Goal: Understand process/instructions: Learn how to perform a task or action

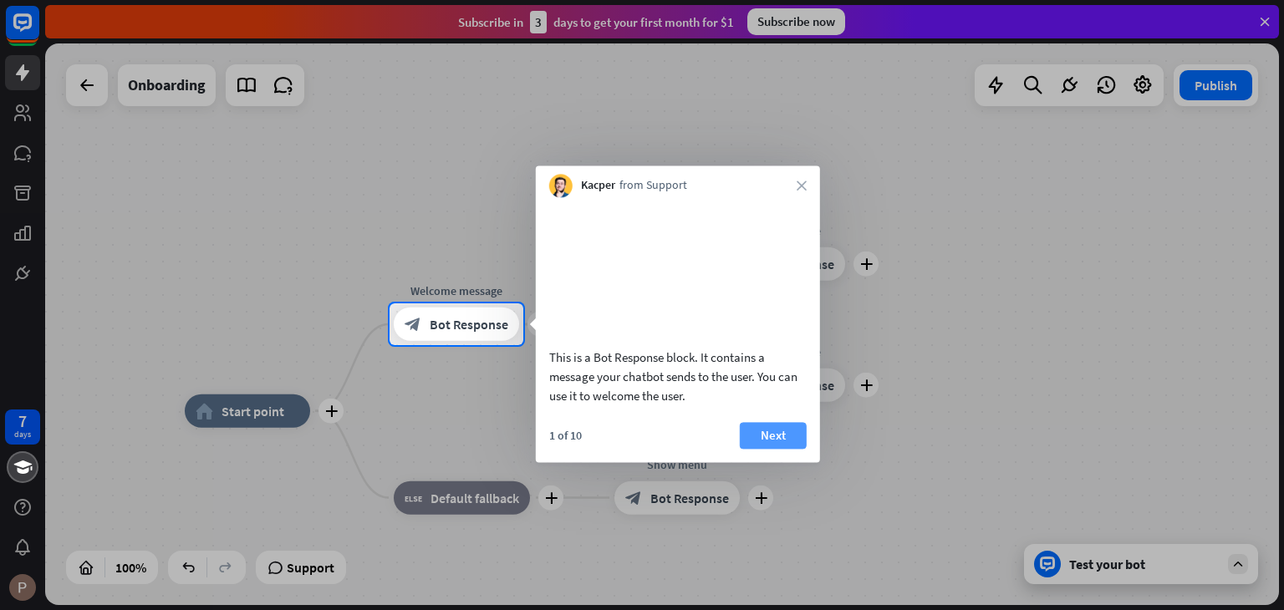
click at [771, 449] on button "Next" at bounding box center [773, 435] width 67 height 27
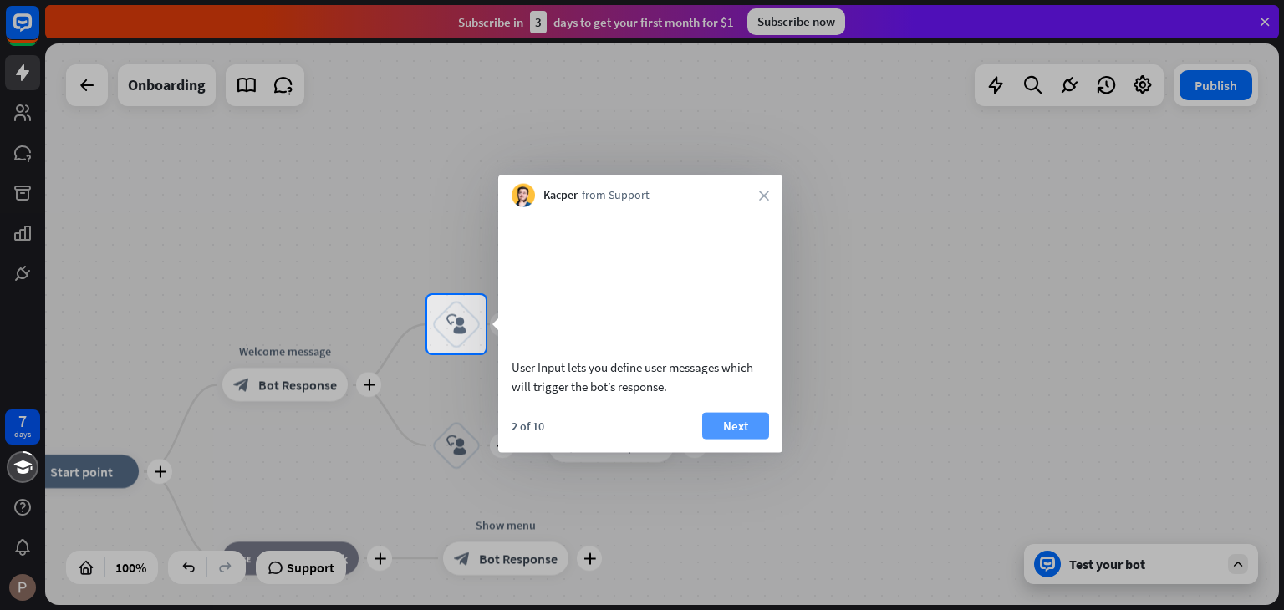
click at [759, 439] on button "Next" at bounding box center [735, 425] width 67 height 27
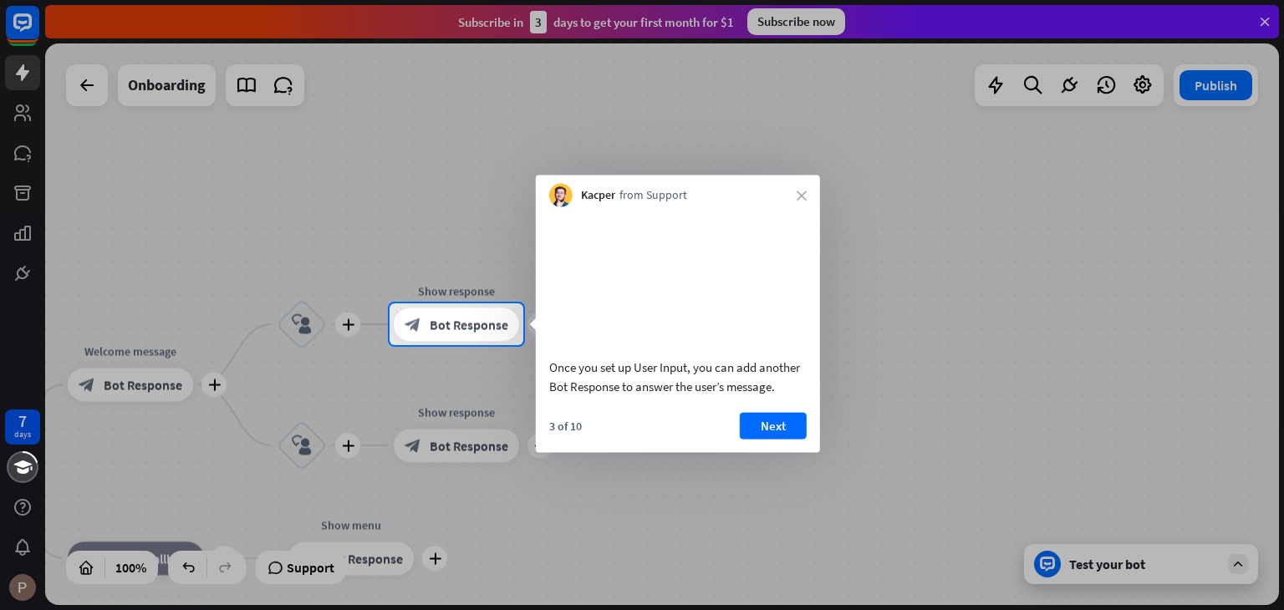
click at [759, 439] on button "Next" at bounding box center [773, 425] width 67 height 27
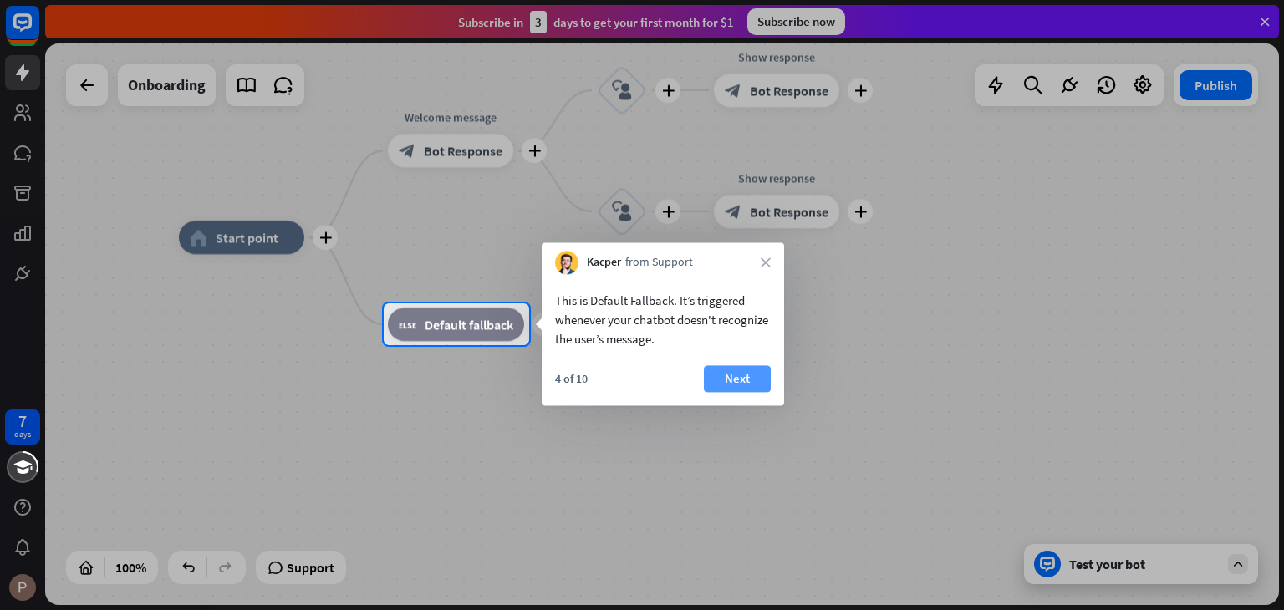
click at [750, 372] on button "Next" at bounding box center [737, 378] width 67 height 27
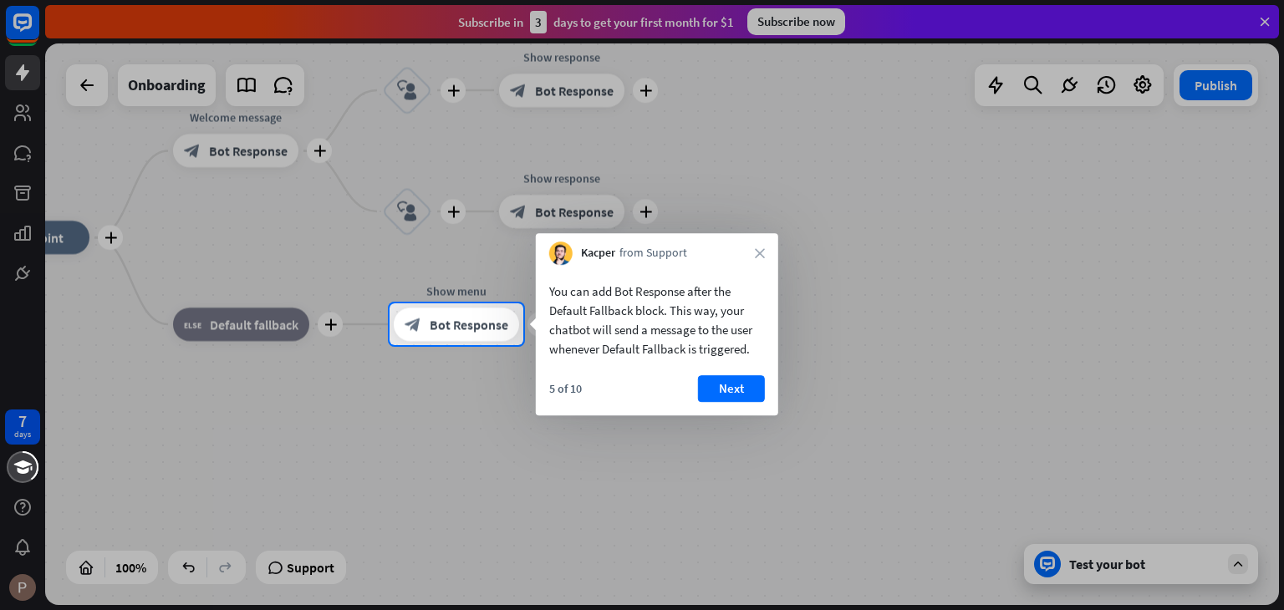
click at [750, 375] on div "You can add Bot Response after the Default Fallback block. This way, your chatb…" at bounding box center [657, 340] width 242 height 150
click at [749, 375] on button "Next" at bounding box center [731, 388] width 67 height 27
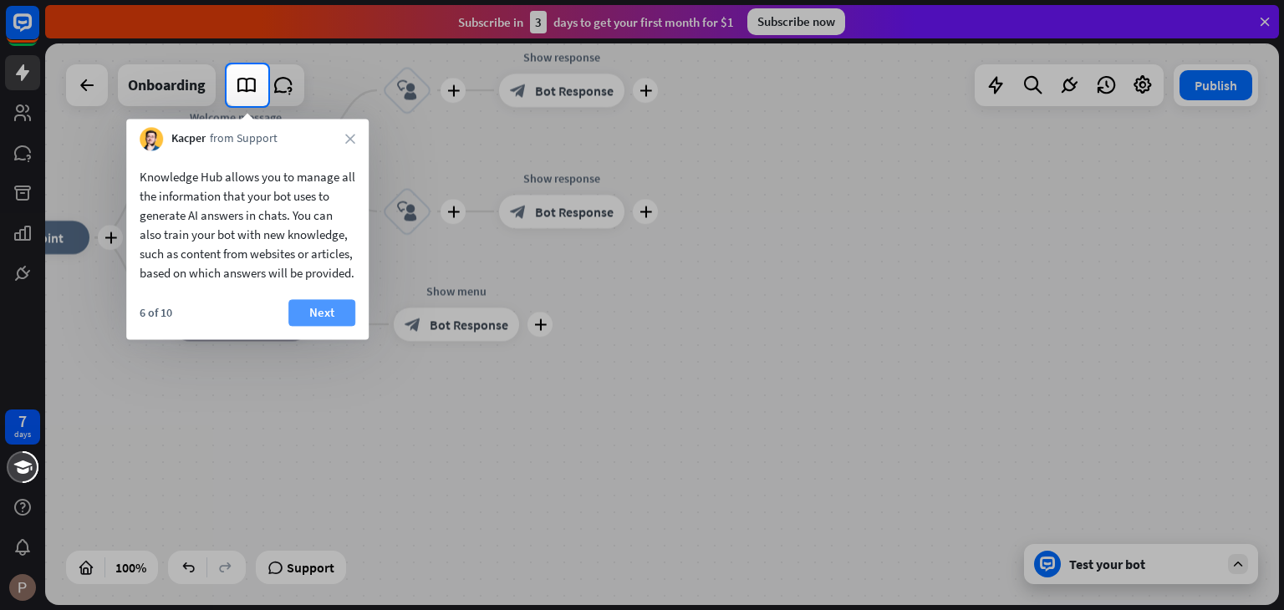
click at [349, 326] on button "Next" at bounding box center [321, 312] width 67 height 27
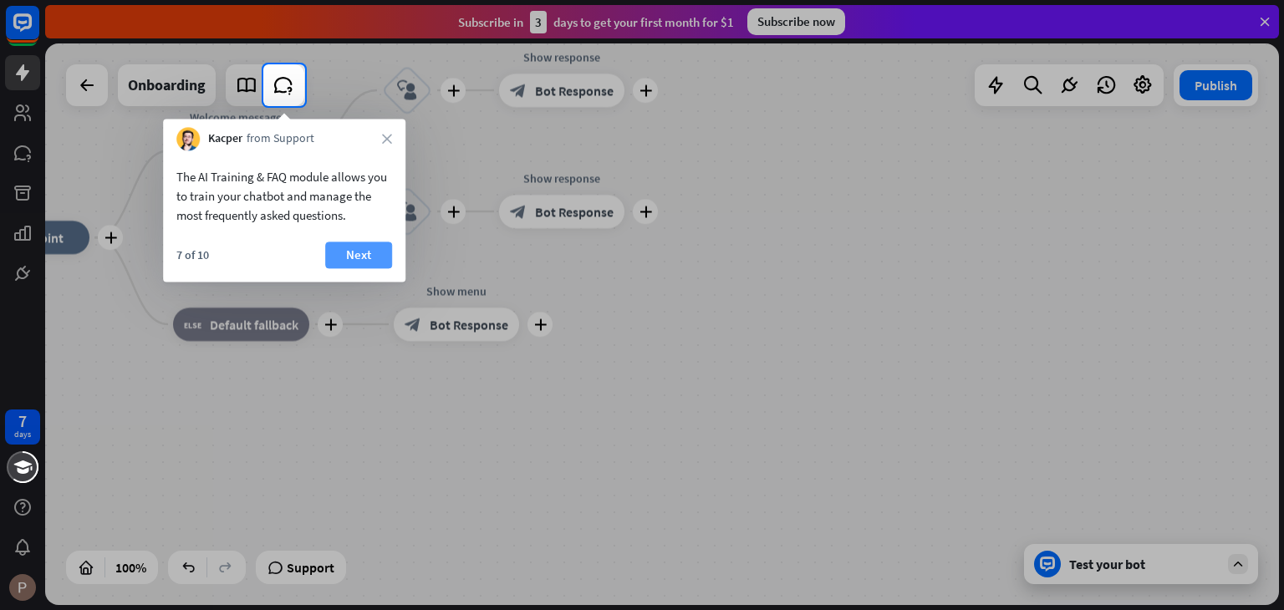
click at [365, 253] on button "Next" at bounding box center [358, 255] width 67 height 27
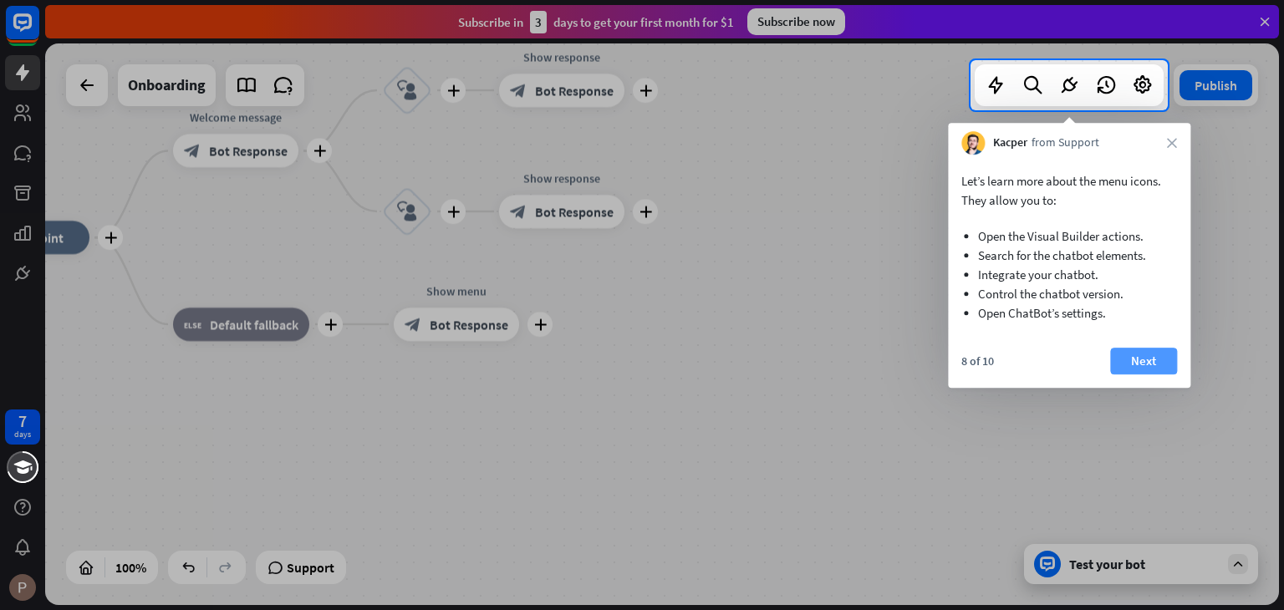
click at [1127, 365] on button "Next" at bounding box center [1143, 361] width 67 height 27
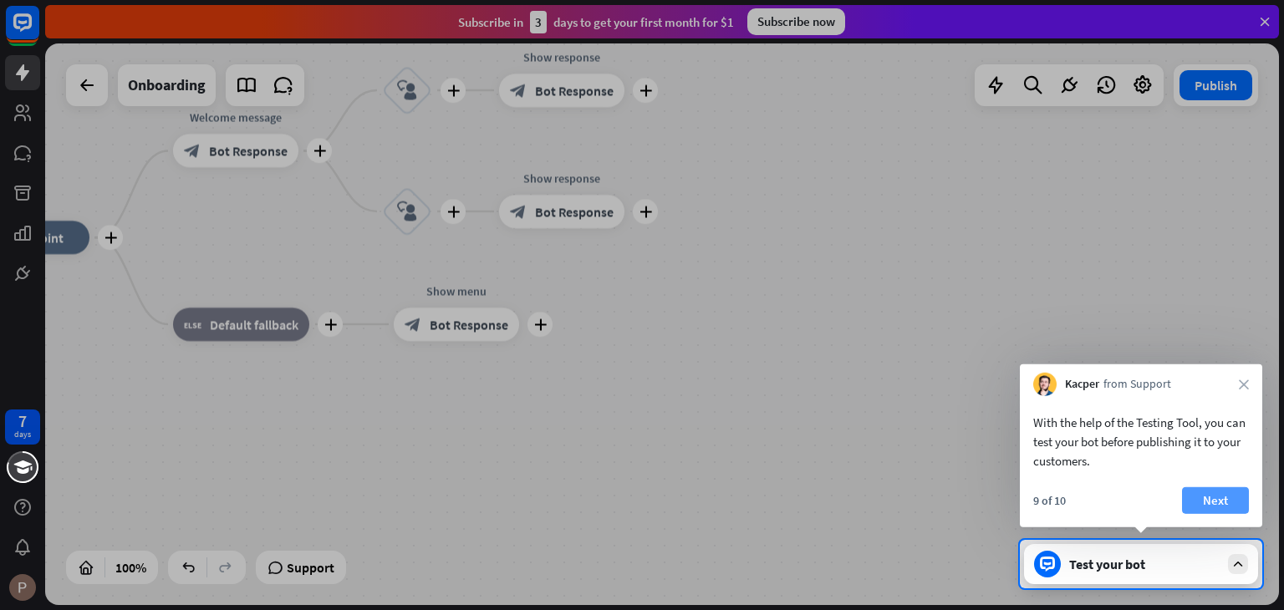
click at [1237, 499] on button "Next" at bounding box center [1215, 500] width 67 height 27
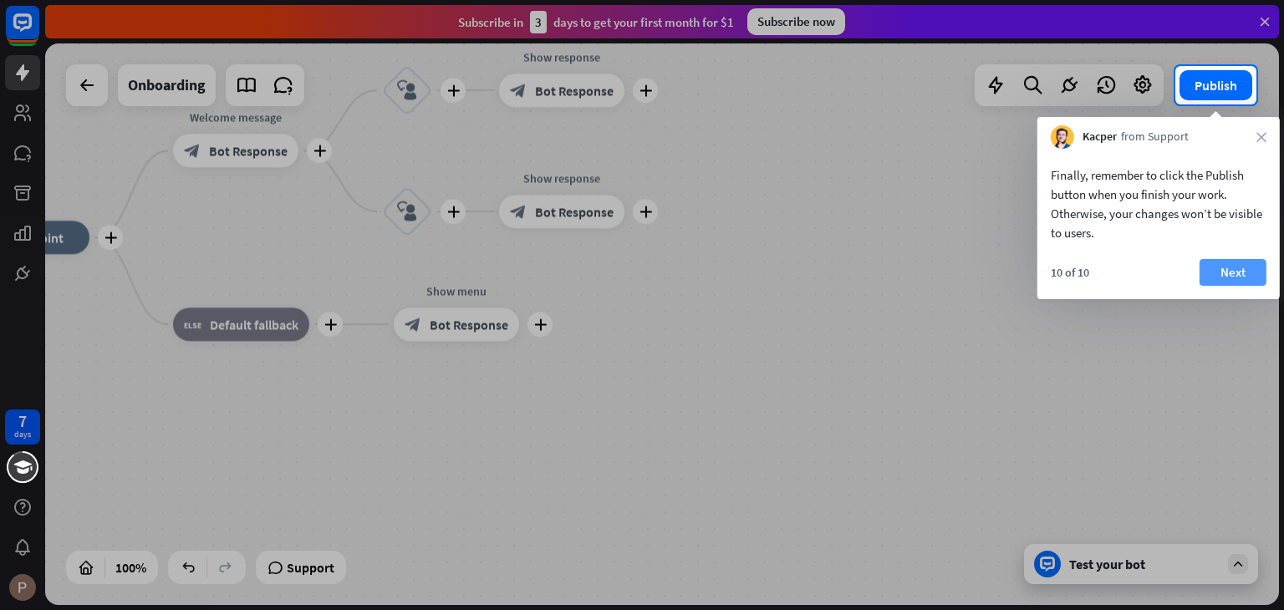
click at [1247, 270] on button "Next" at bounding box center [1233, 272] width 67 height 27
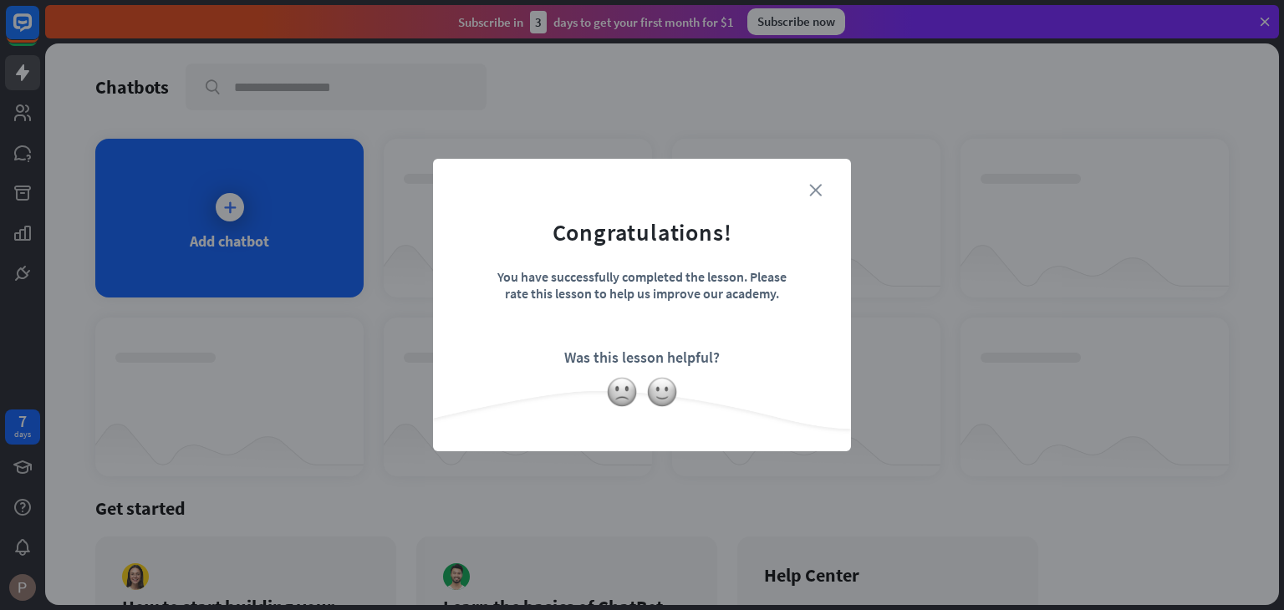
click at [814, 196] on icon "close" at bounding box center [815, 190] width 13 height 13
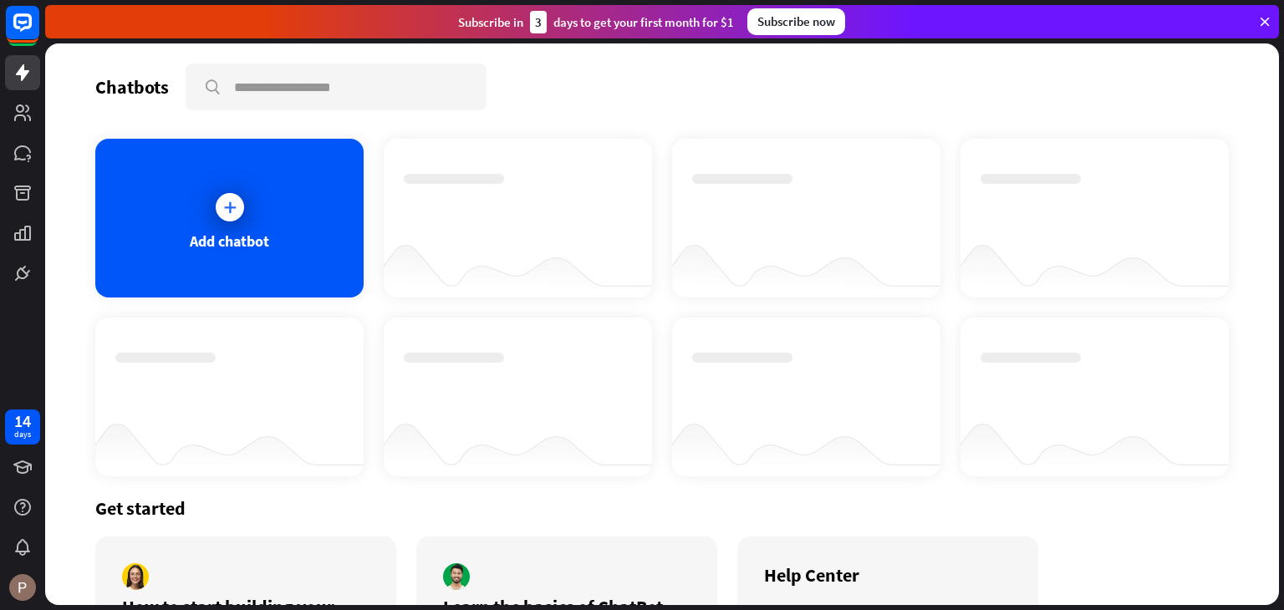
click at [230, 218] on div at bounding box center [230, 207] width 28 height 28
